Goal: Information Seeking & Learning: Learn about a topic

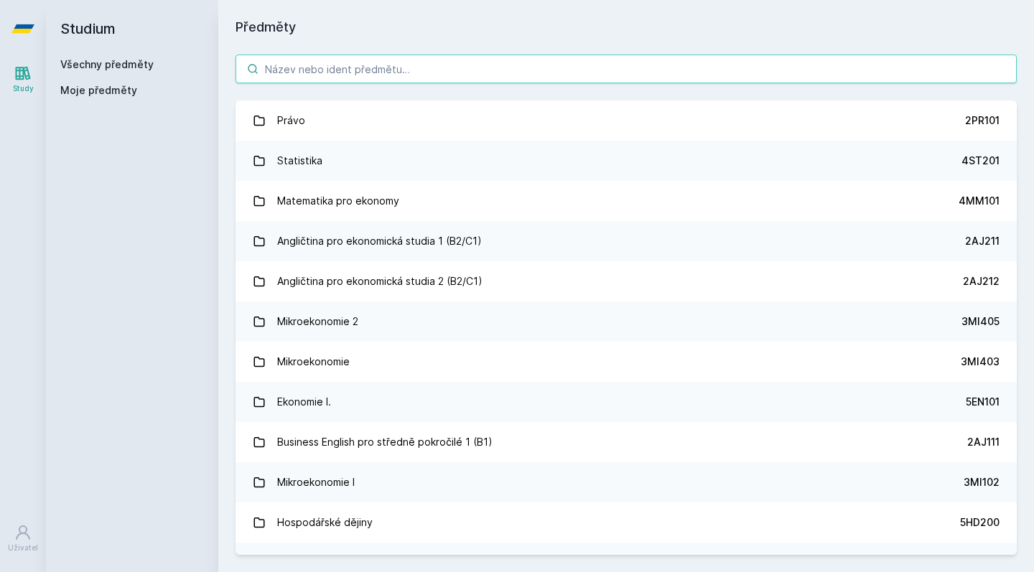
click at [319, 64] on input "search" at bounding box center [625, 69] width 781 height 29
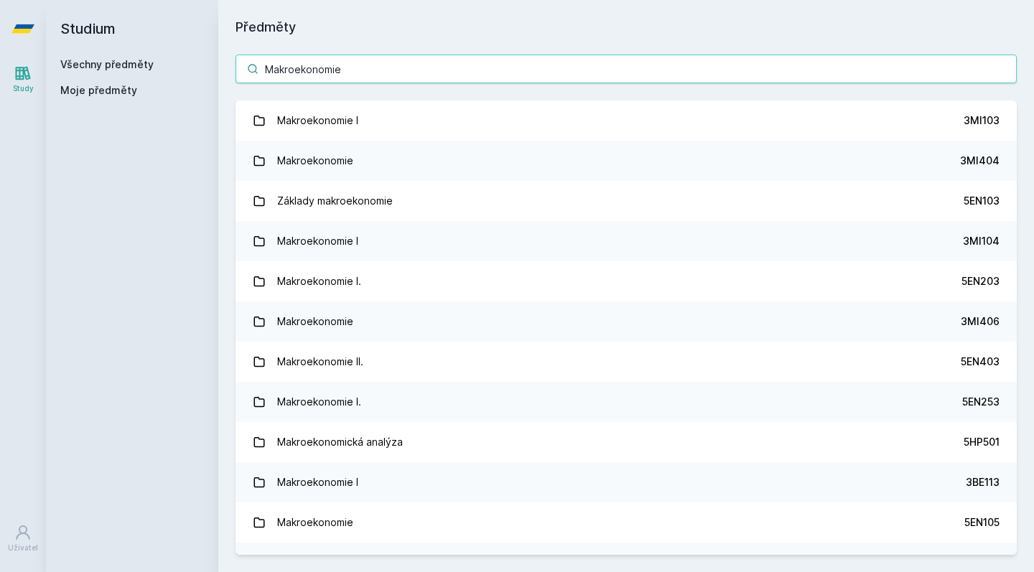
type input "Makroekonomie"
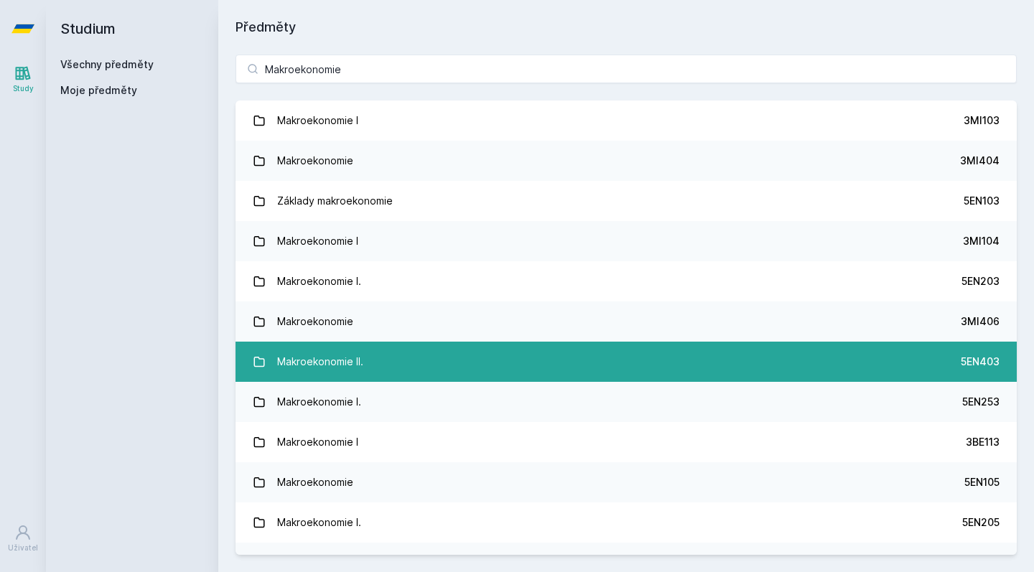
click at [365, 362] on link "Makroekonomie II. 5EN403" at bounding box center [625, 362] width 781 height 40
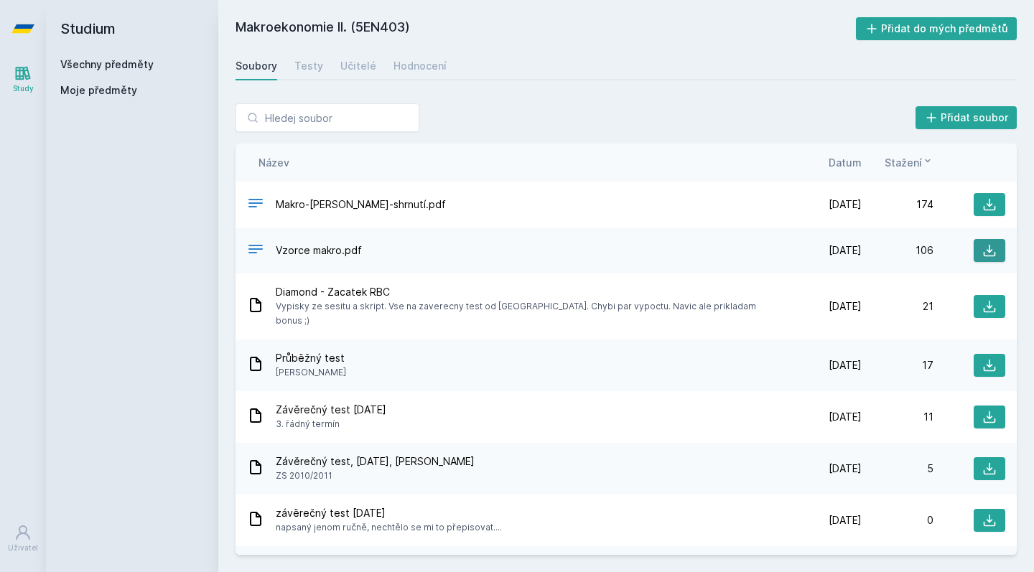
click at [991, 253] on icon at bounding box center [989, 250] width 14 height 14
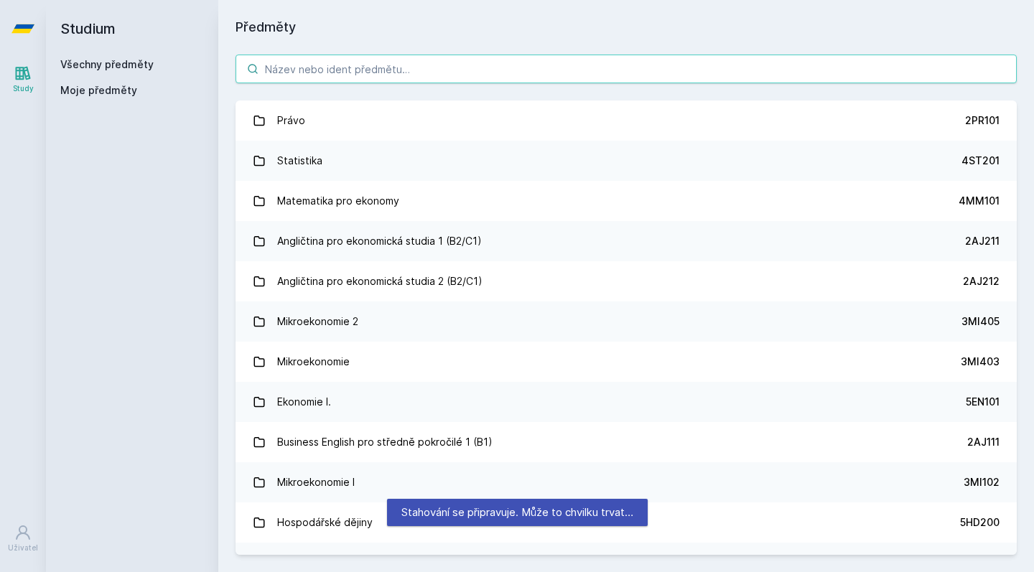
click at [346, 67] on input "search" at bounding box center [625, 69] width 781 height 29
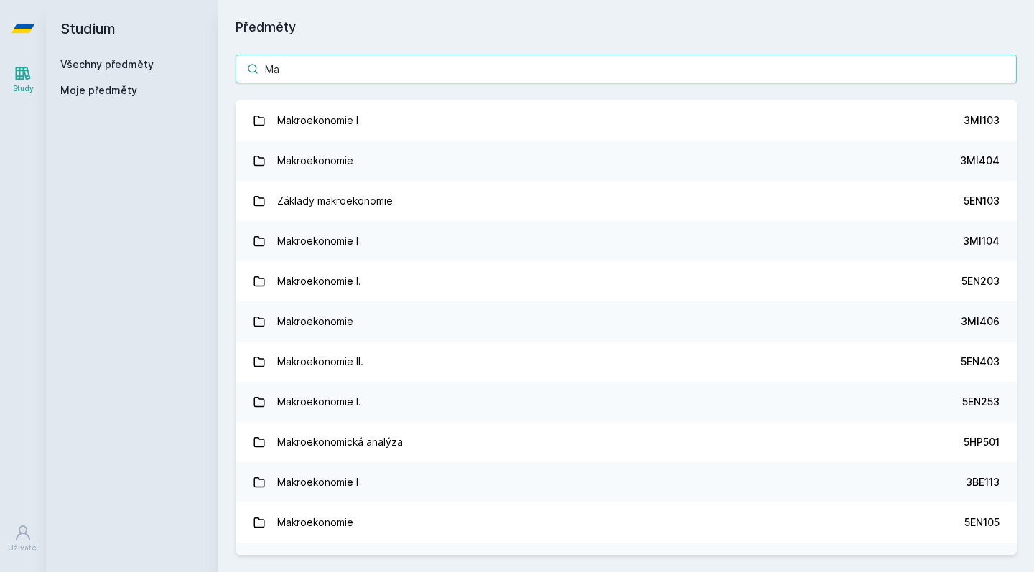
type input "M"
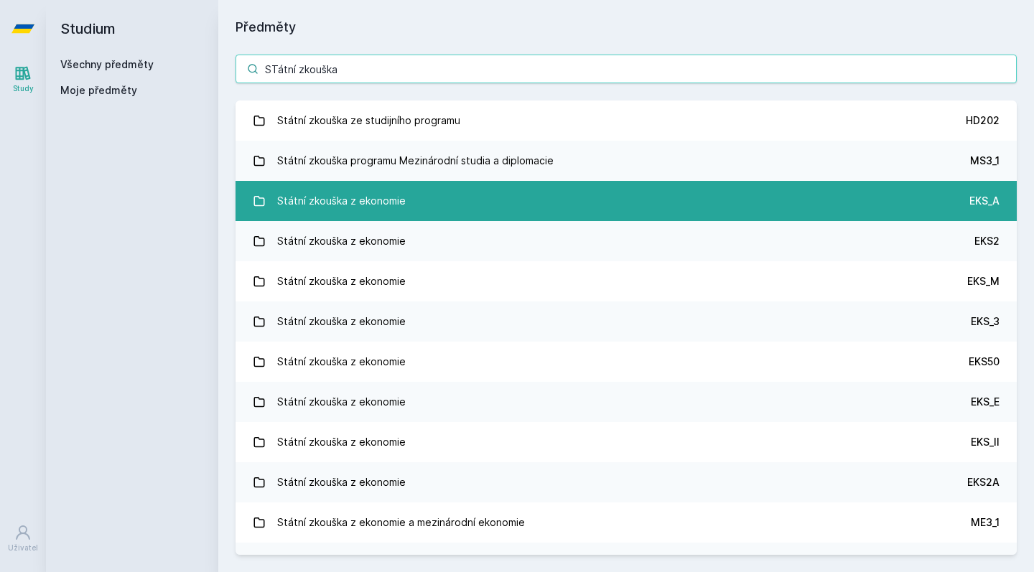
type input "STátní zkouška"
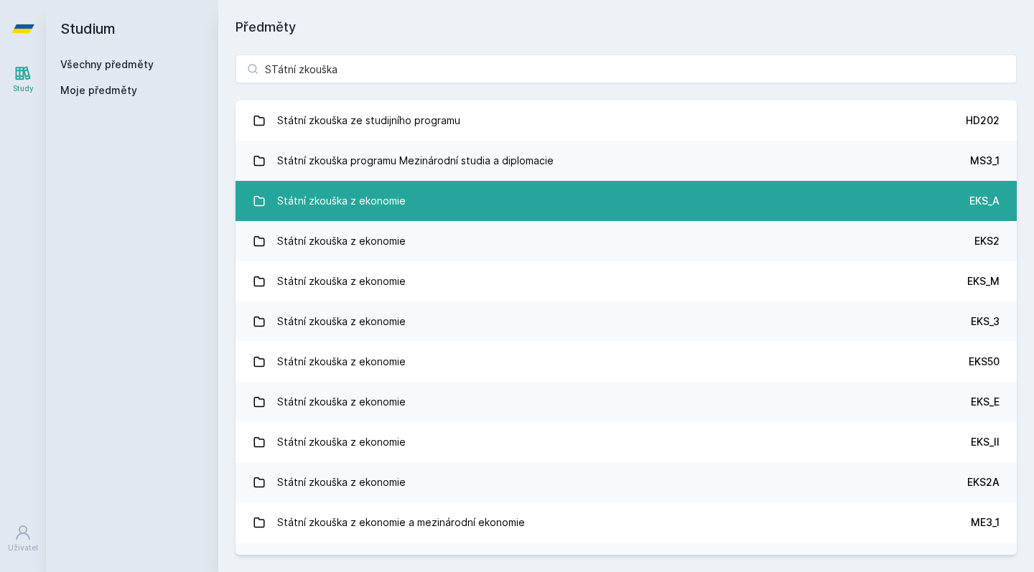
click at [374, 198] on div "Státní zkouška z ekonomie" at bounding box center [341, 201] width 128 height 29
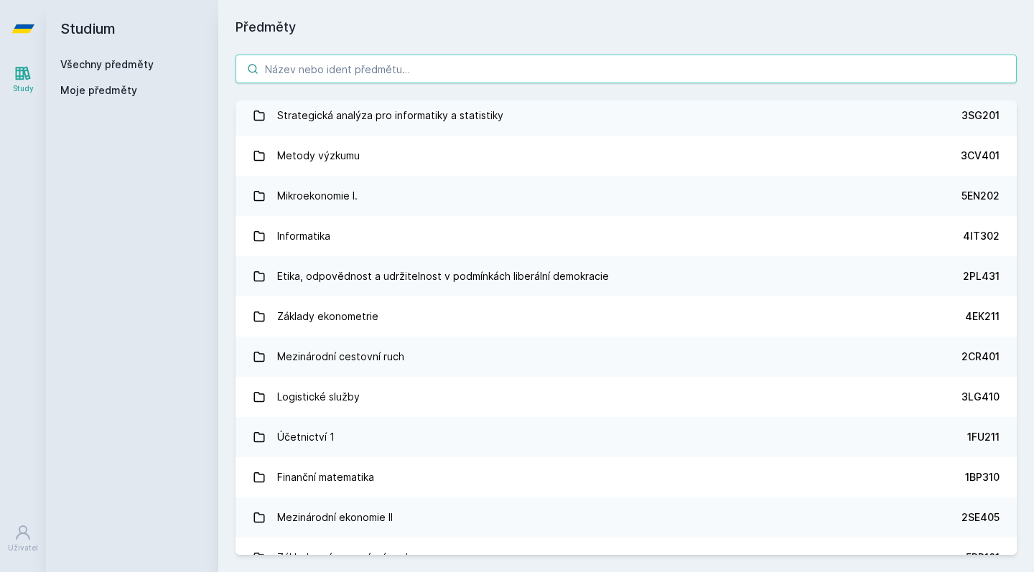
scroll to position [3424, 0]
click at [357, 70] on input "search" at bounding box center [625, 69] width 781 height 29
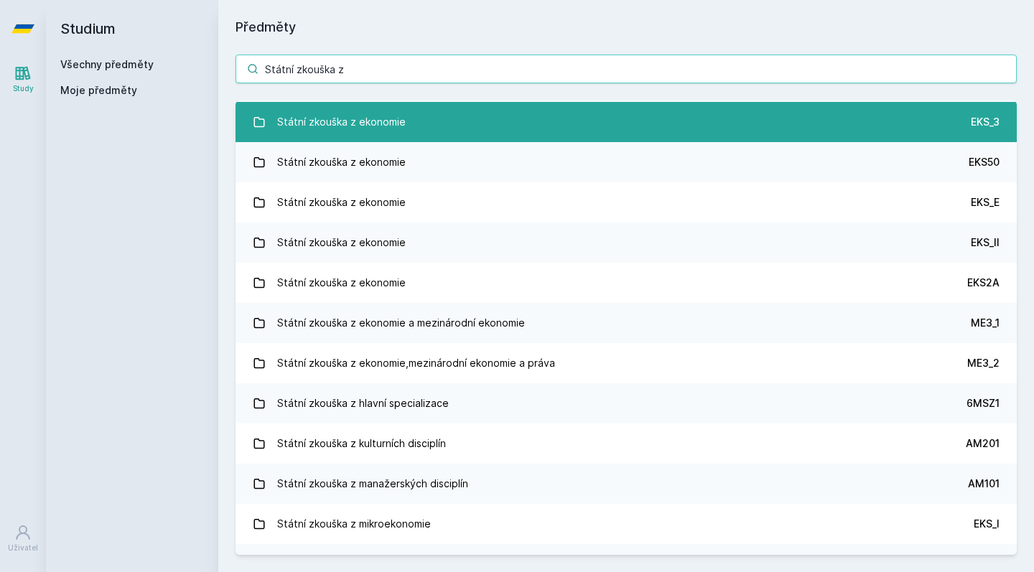
scroll to position [164, 0]
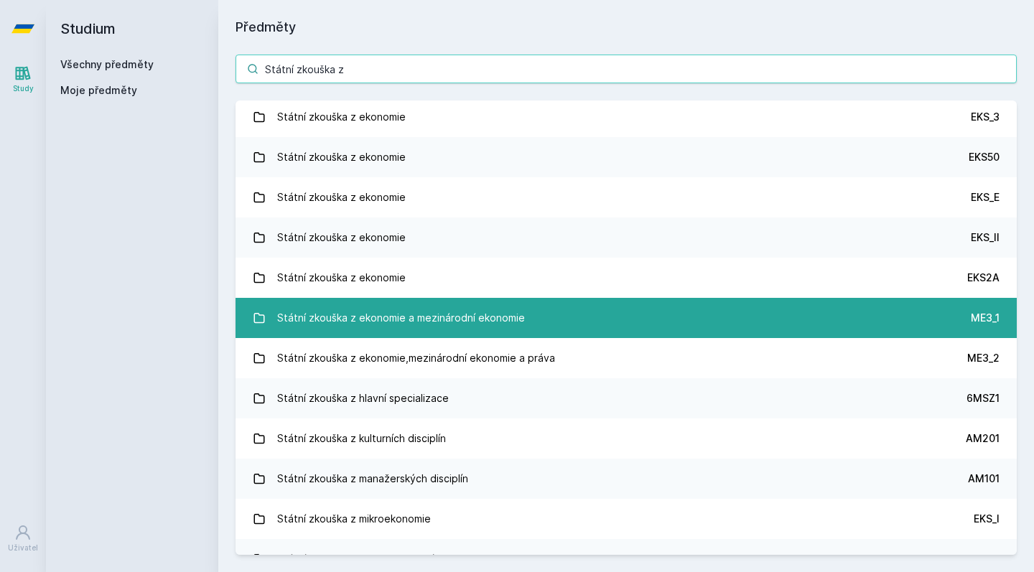
type input "Státní zkouška z"
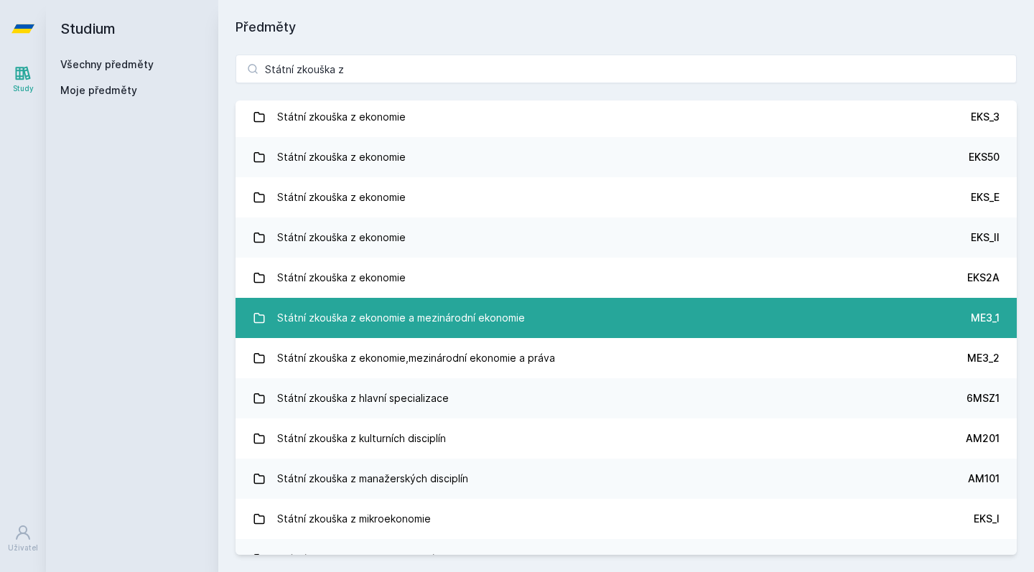
click at [495, 318] on div "Státní zkouška z ekonomie a mezinárodní ekonomie" at bounding box center [401, 318] width 248 height 29
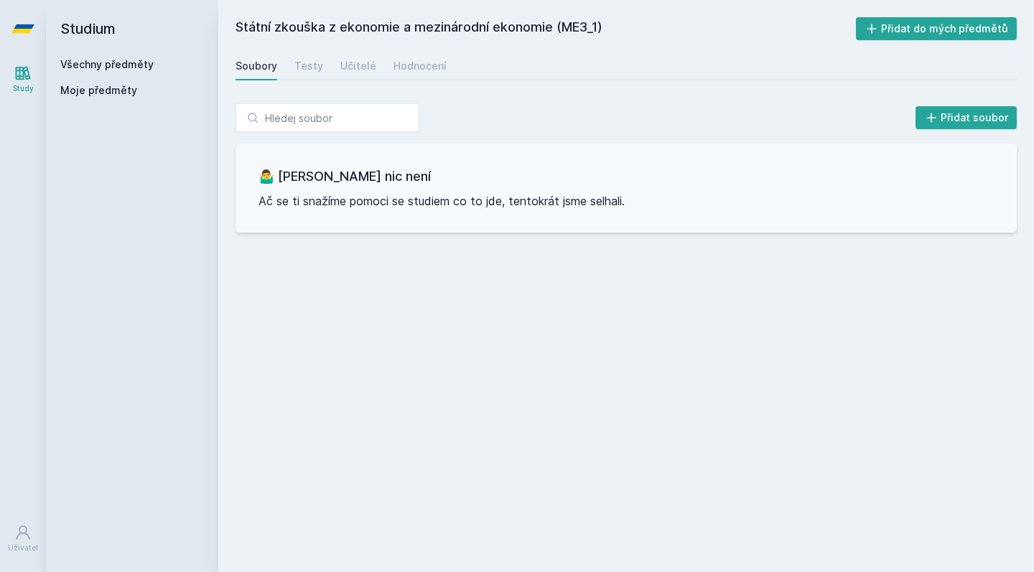
click at [289, 66] on div "Soubory Testy Učitelé Hodnocení" at bounding box center [625, 66] width 781 height 29
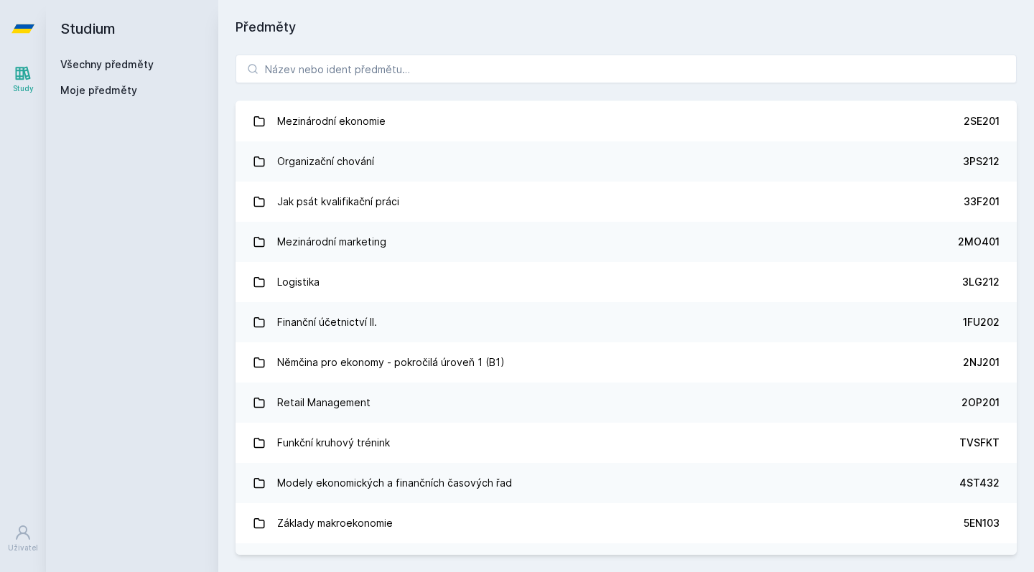
scroll to position [2492, 0]
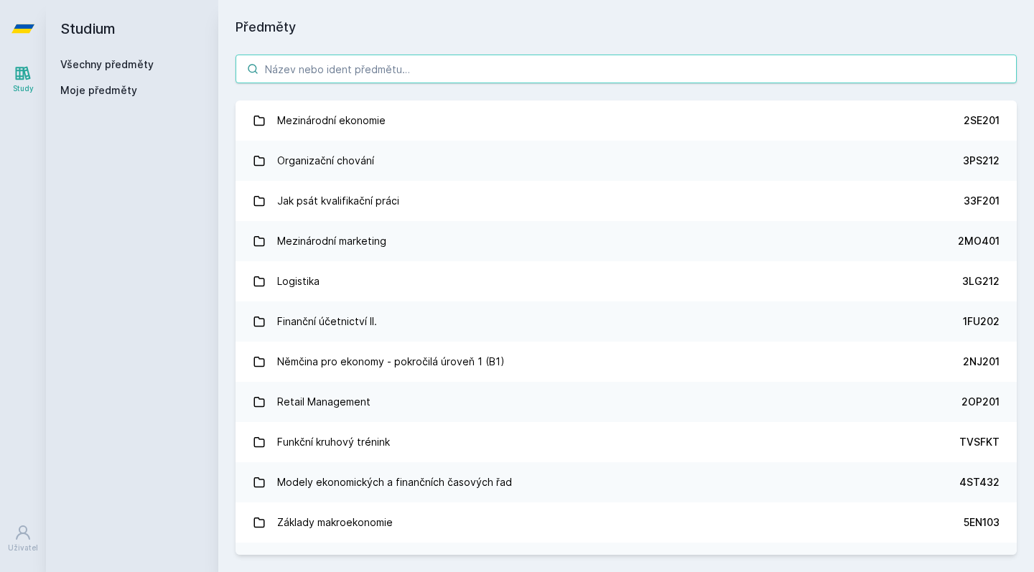
click at [376, 76] on input "search" at bounding box center [625, 69] width 781 height 29
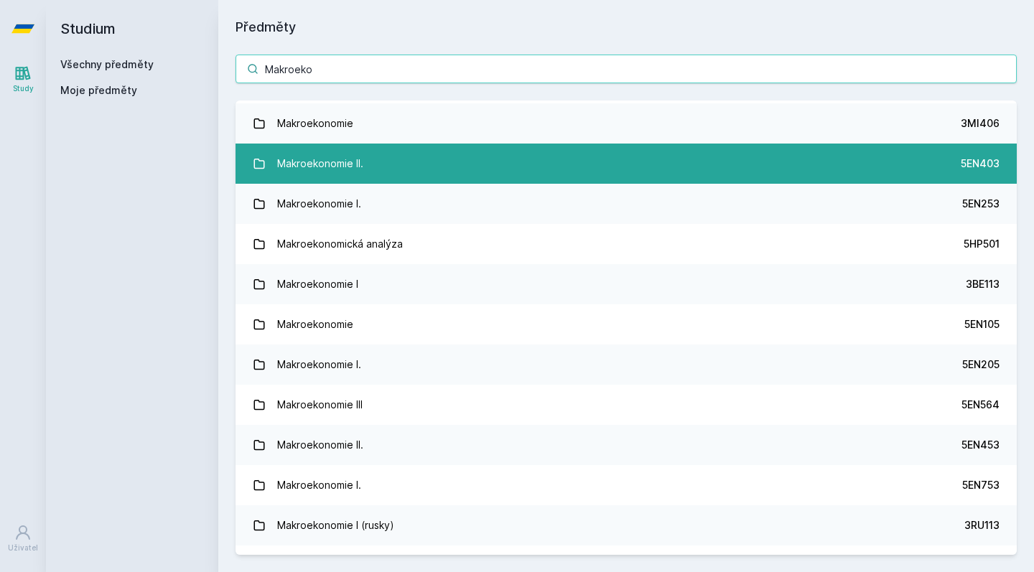
scroll to position [226, 0]
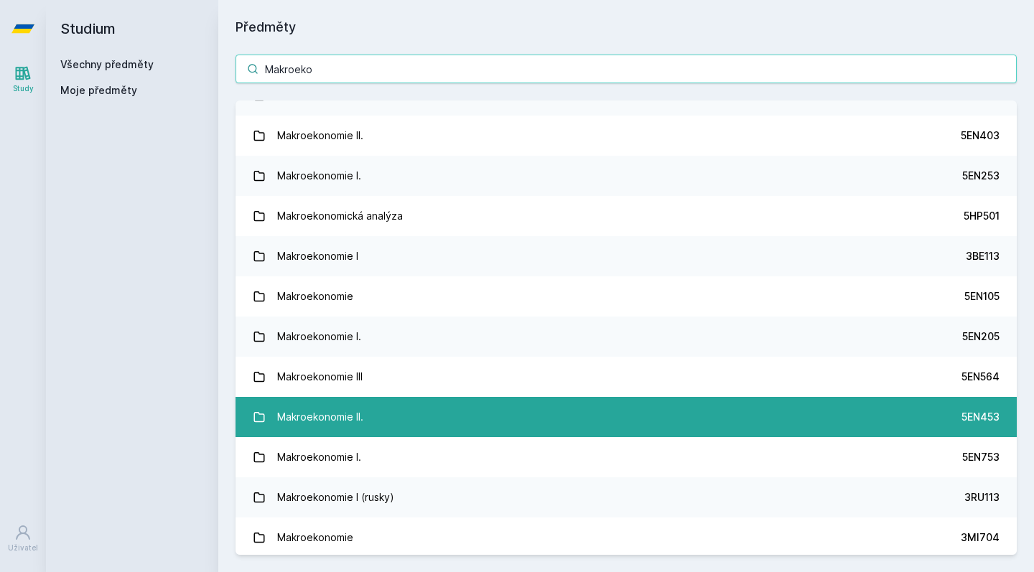
type input "Makroeko"
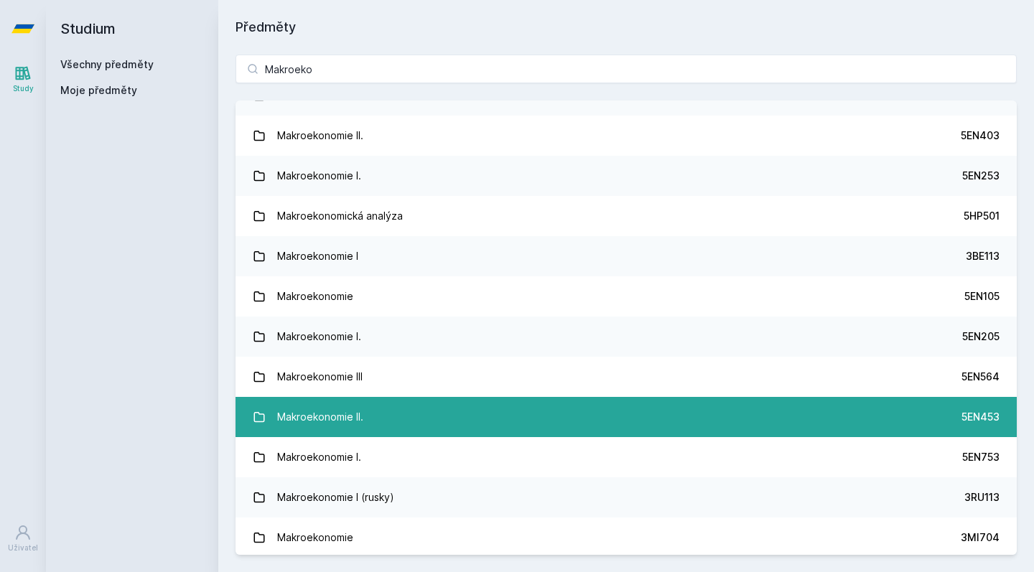
click at [349, 408] on div "Makroekonomie II." at bounding box center [320, 417] width 86 height 29
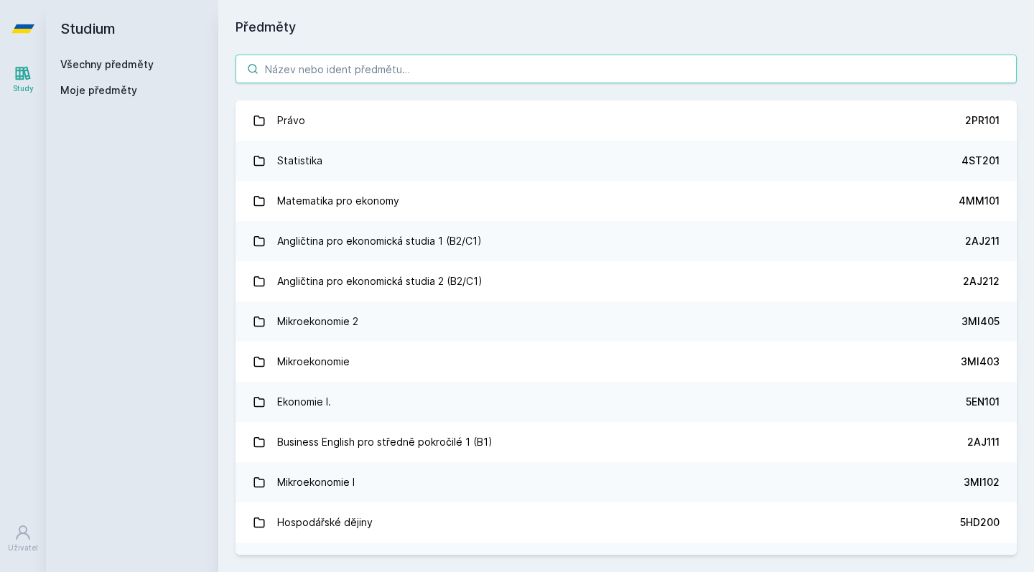
click at [316, 67] on input "search" at bounding box center [625, 69] width 781 height 29
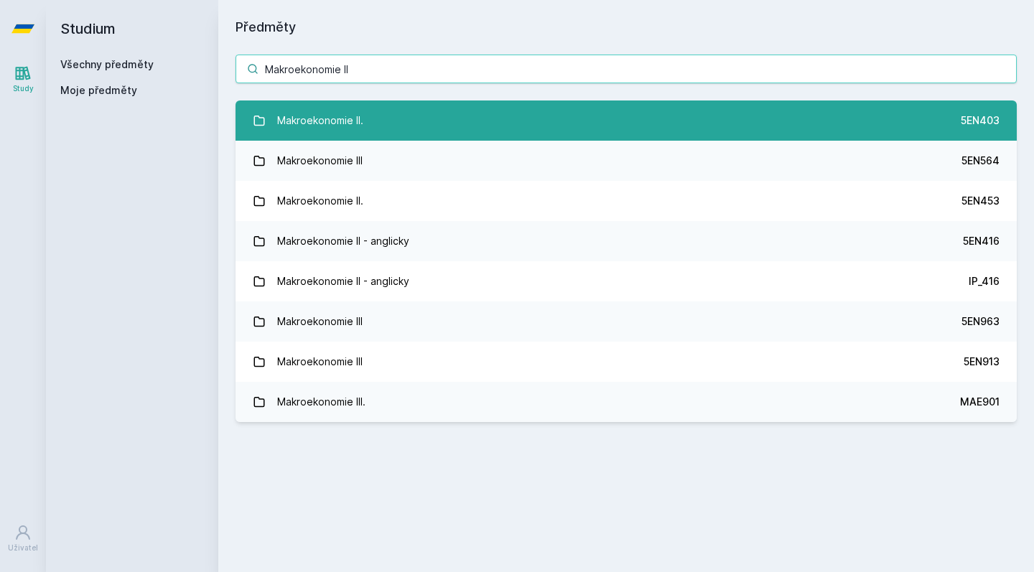
type input "Makroekonomie II"
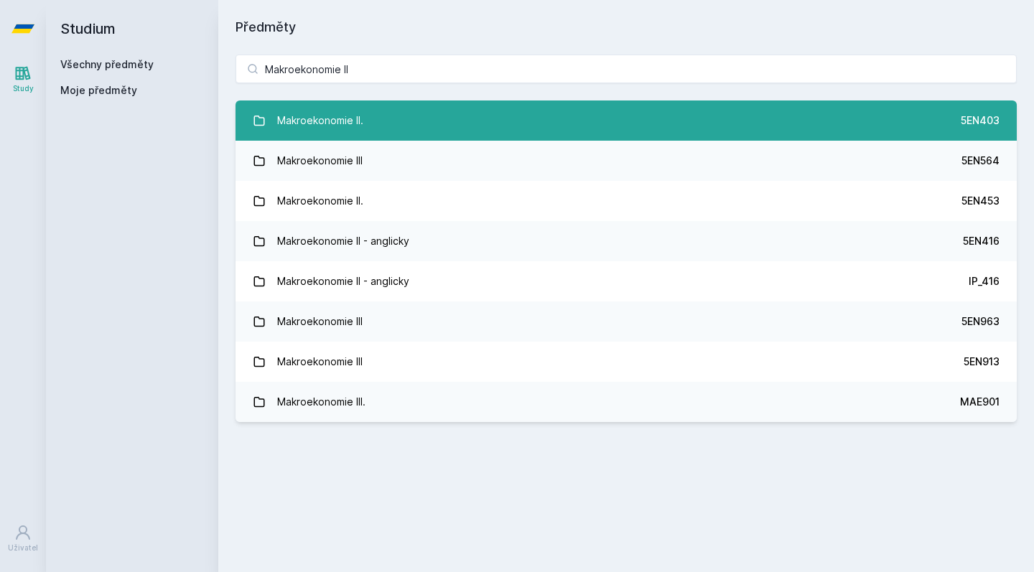
click at [368, 116] on link "Makroekonomie II. 5EN403" at bounding box center [625, 120] width 781 height 40
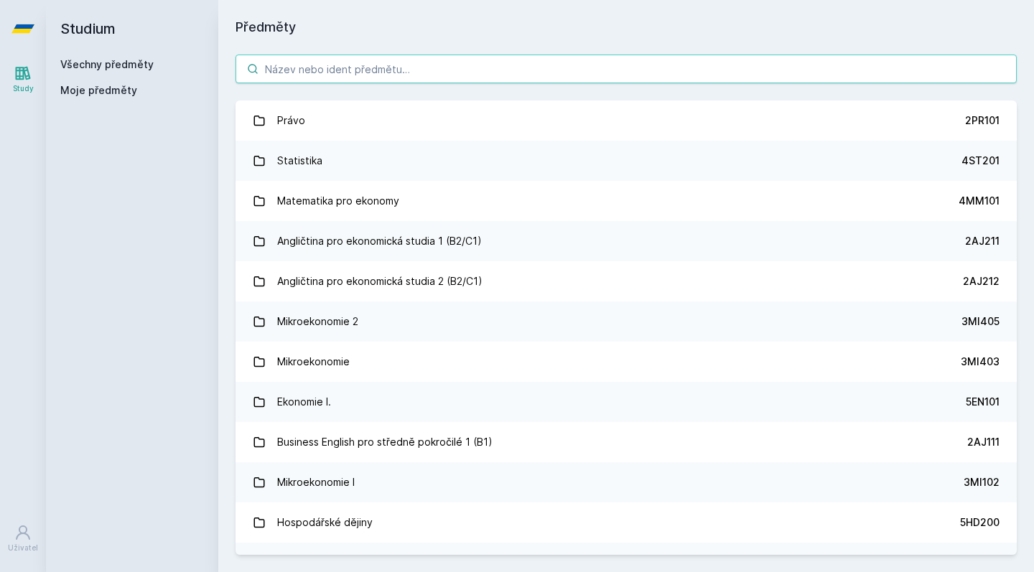
click at [328, 61] on input "search" at bounding box center [625, 69] width 781 height 29
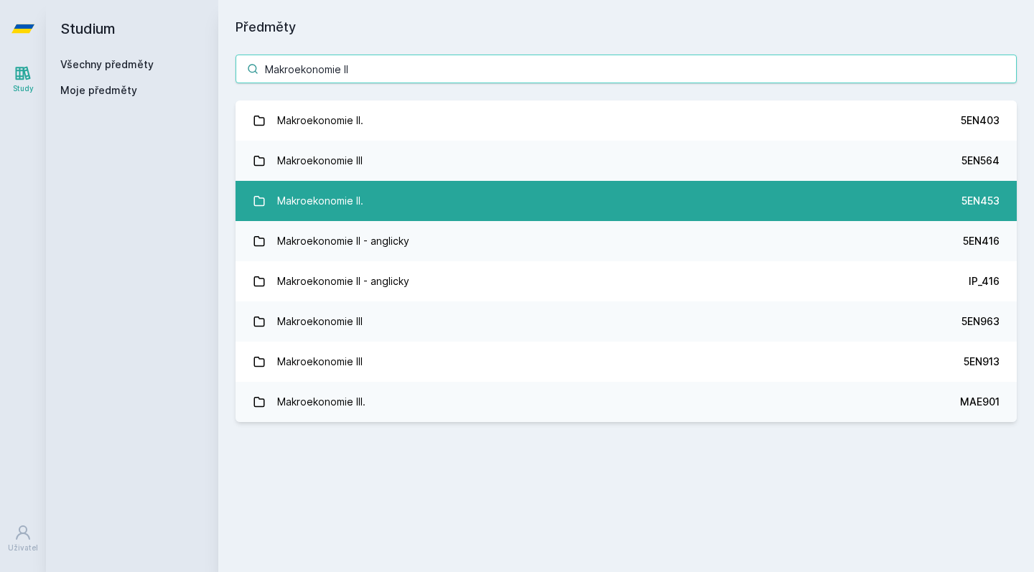
type input "Makroekonomie II"
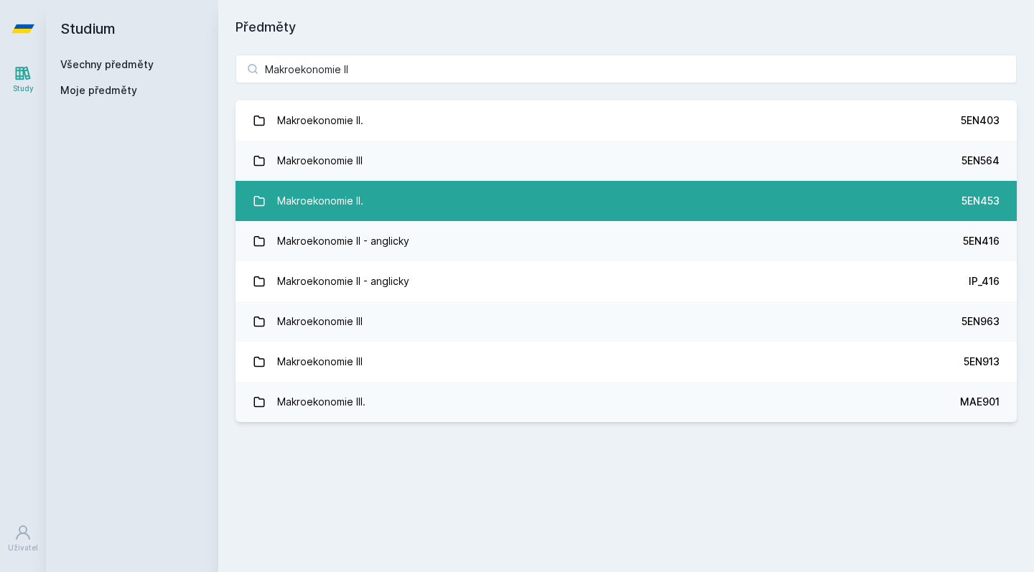
click at [375, 200] on link "Makroekonomie II. 5EN453" at bounding box center [625, 201] width 781 height 40
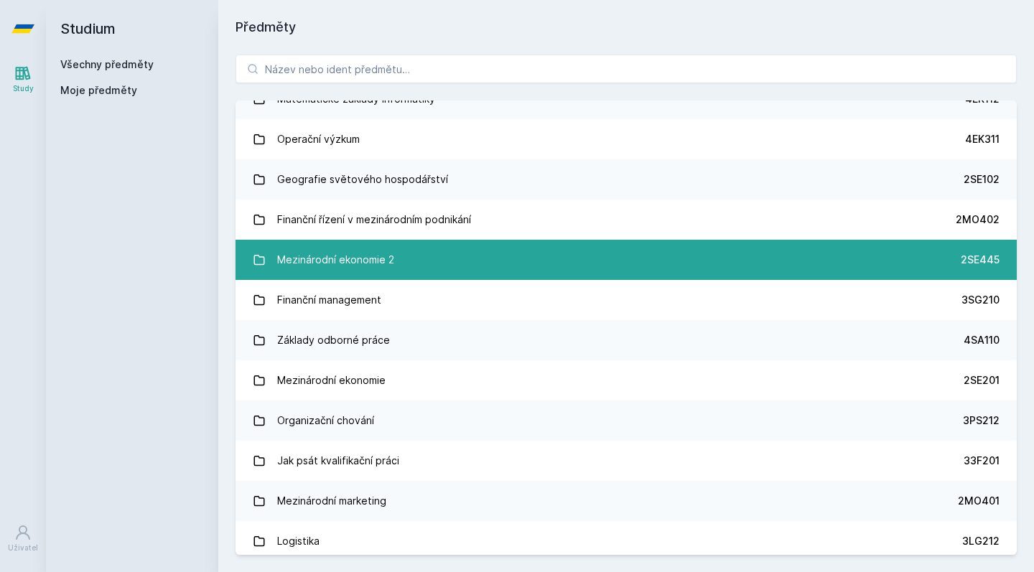
scroll to position [2238, 0]
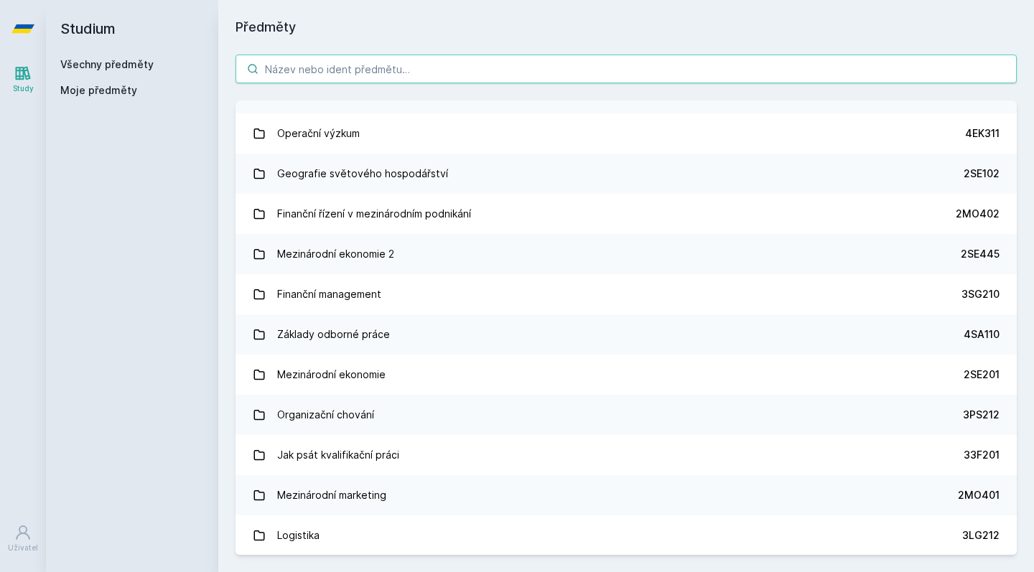
click at [349, 61] on input "search" at bounding box center [625, 69] width 781 height 29
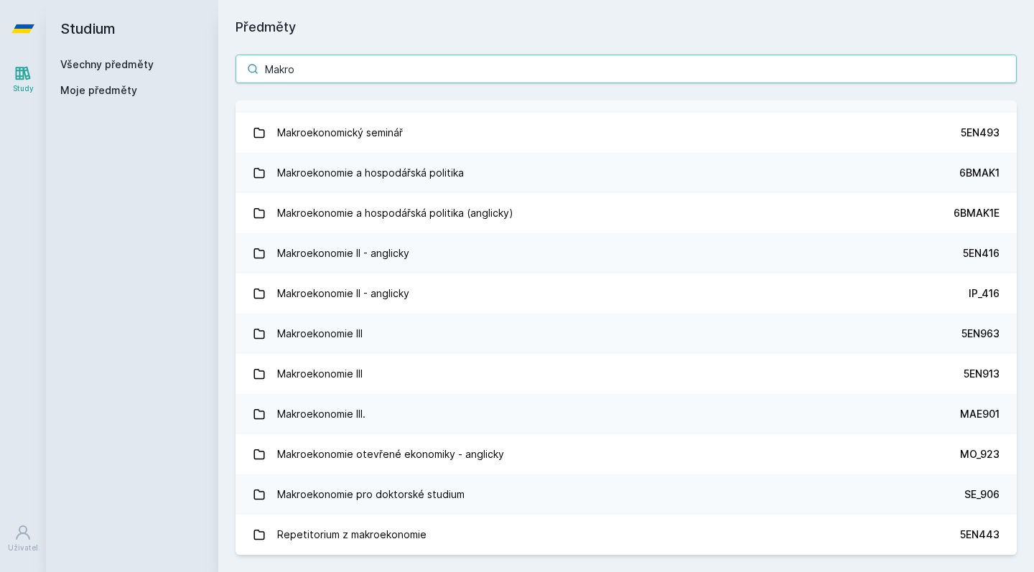
scroll to position [1354, 0]
click at [410, 74] on input "Makro" at bounding box center [625, 69] width 781 height 29
type input "Makroekonomie"
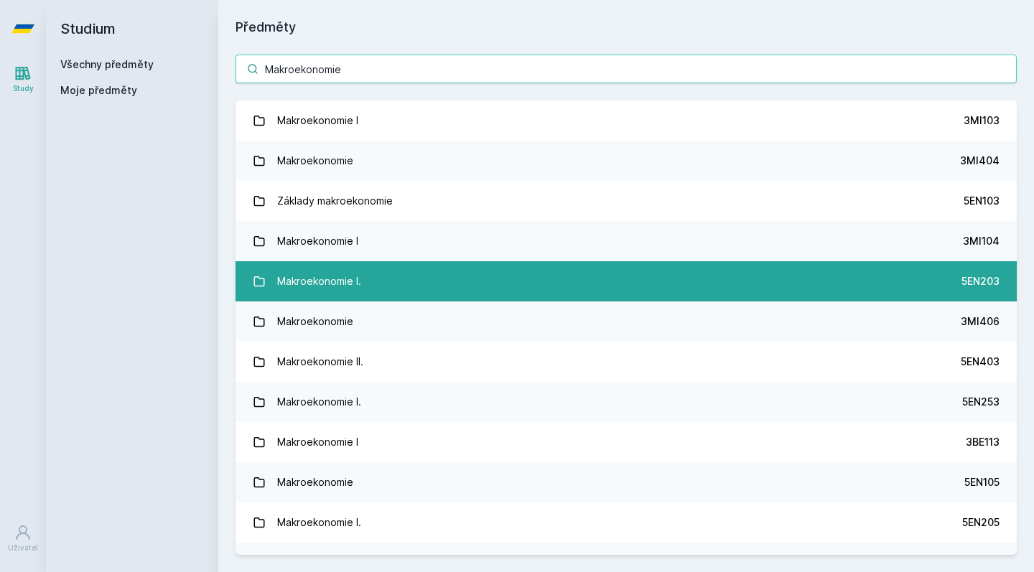
scroll to position [0, 0]
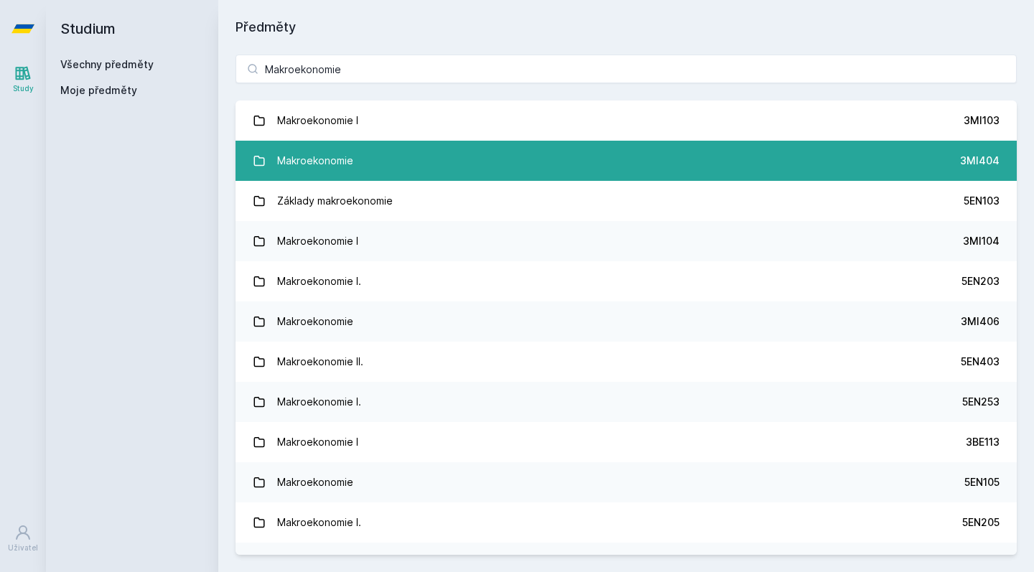
click at [324, 160] on div "Makroekonomie" at bounding box center [315, 160] width 76 height 29
